Goal: Connect with others: Share content

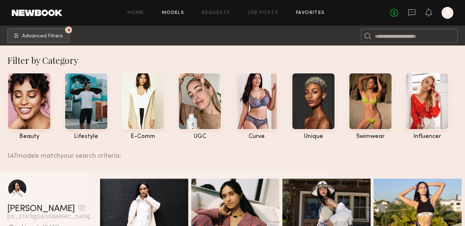
click at [306, 11] on link "Favorites" at bounding box center [310, 13] width 29 height 5
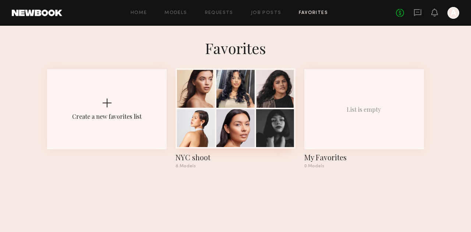
click at [263, 86] on div at bounding box center [275, 89] width 38 height 38
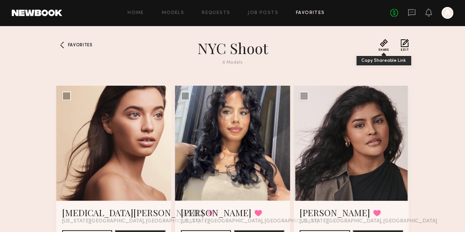
click at [389, 41] on button "Share" at bounding box center [383, 45] width 11 height 13
